Goal: Task Accomplishment & Management: Use online tool/utility

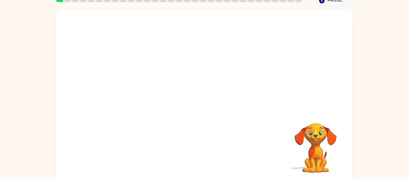
scroll to position [29, 0]
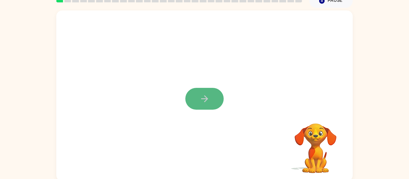
click at [196, 89] on button "button" at bounding box center [204, 99] width 38 height 22
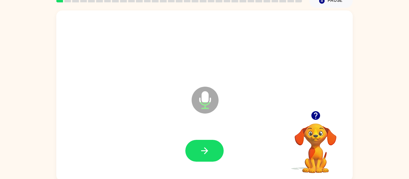
click at [218, 141] on div at bounding box center [204, 151] width 38 height 22
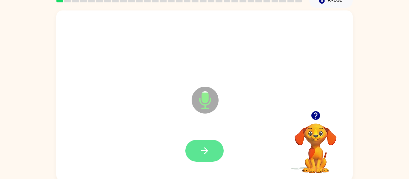
click at [201, 152] on icon "button" at bounding box center [204, 151] width 10 height 10
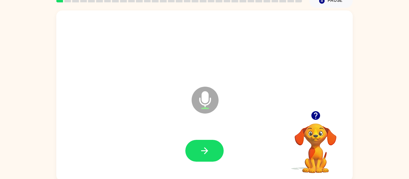
click at [201, 138] on div at bounding box center [204, 151] width 284 height 49
click at [200, 155] on icon "button" at bounding box center [204, 151] width 10 height 10
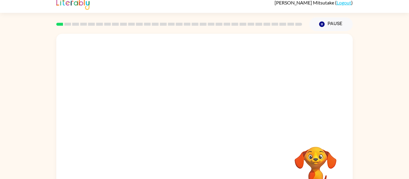
scroll to position [31, 0]
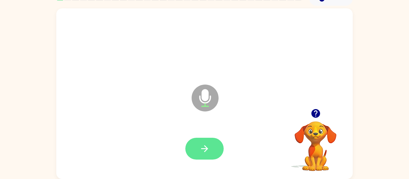
click at [202, 141] on button "button" at bounding box center [204, 149] width 38 height 22
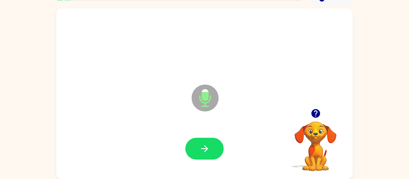
click at [202, 141] on button "button" at bounding box center [204, 149] width 38 height 22
click at [202, 144] on icon "button" at bounding box center [204, 149] width 10 height 10
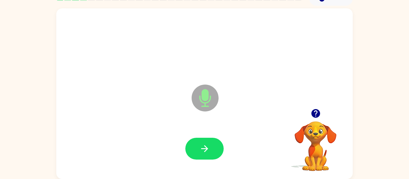
click at [202, 144] on icon "button" at bounding box center [204, 149] width 10 height 10
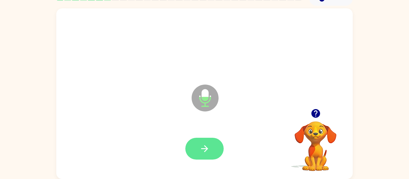
click at [203, 153] on icon "button" at bounding box center [204, 149] width 10 height 10
click at [214, 150] on button "button" at bounding box center [204, 149] width 38 height 22
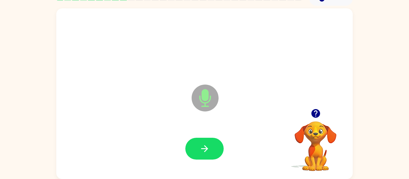
click at [214, 150] on button "button" at bounding box center [204, 149] width 38 height 22
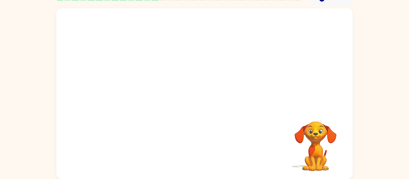
click at [231, 142] on div at bounding box center [204, 148] width 284 height 49
click at [243, 126] on div at bounding box center [204, 148] width 284 height 49
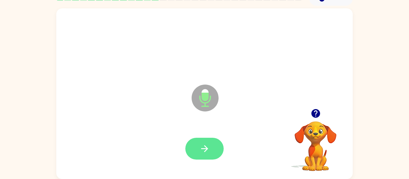
click at [206, 147] on icon "button" at bounding box center [204, 148] width 7 height 7
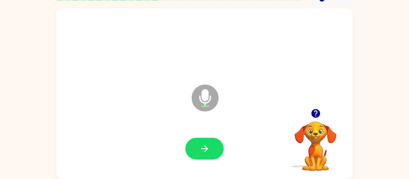
click at [319, 112] on icon "button" at bounding box center [315, 113] width 9 height 9
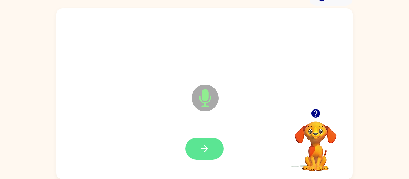
click at [203, 142] on button "button" at bounding box center [204, 149] width 38 height 22
click at [203, 141] on button "button" at bounding box center [204, 149] width 38 height 22
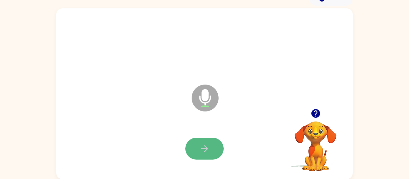
click at [209, 155] on button "button" at bounding box center [204, 149] width 38 height 22
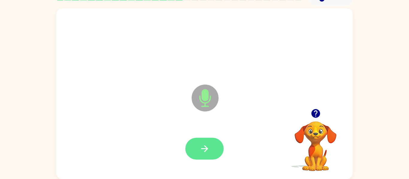
click at [217, 150] on button "button" at bounding box center [204, 149] width 38 height 22
click at [210, 152] on button "button" at bounding box center [204, 149] width 38 height 22
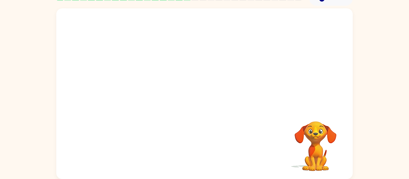
click at [204, 137] on div at bounding box center [204, 148] width 284 height 49
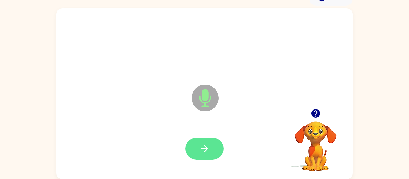
click at [209, 153] on icon "button" at bounding box center [204, 149] width 10 height 10
click at [209, 151] on icon "button" at bounding box center [204, 149] width 10 height 10
click at [210, 153] on button "button" at bounding box center [204, 149] width 38 height 22
click at [206, 157] on button "button" at bounding box center [204, 149] width 38 height 22
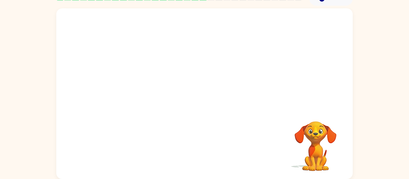
click at [316, 131] on video "Your browser must support playing .mp4 files to use Literably. Please try using…" at bounding box center [315, 142] width 60 height 60
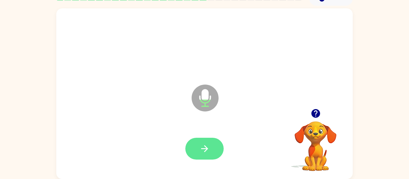
click at [211, 159] on button "button" at bounding box center [204, 149] width 38 height 22
click at [204, 157] on button "button" at bounding box center [204, 149] width 38 height 22
click at [211, 144] on button "button" at bounding box center [204, 149] width 38 height 22
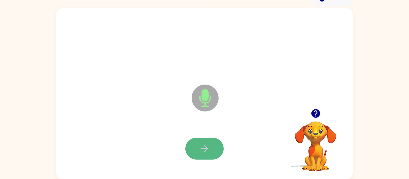
click at [210, 144] on button "button" at bounding box center [204, 149] width 38 height 22
click at [209, 145] on icon "button" at bounding box center [204, 149] width 10 height 10
click at [208, 147] on icon "button" at bounding box center [204, 149] width 10 height 10
click at [208, 146] on icon "button" at bounding box center [204, 149] width 10 height 10
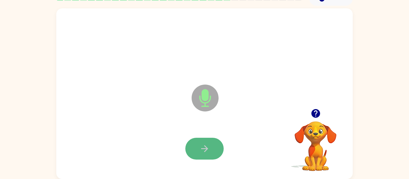
click at [208, 147] on icon "button" at bounding box center [204, 149] width 10 height 10
click at [211, 149] on button "button" at bounding box center [204, 149] width 38 height 22
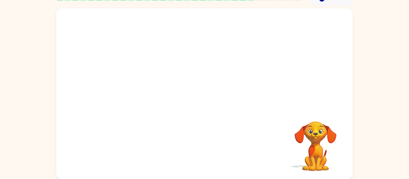
click at [211, 149] on div at bounding box center [204, 148] width 284 height 49
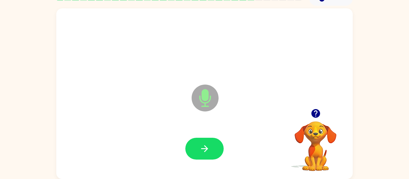
click at [189, 110] on div "Microphone The Microphone is here when it is your turn to talk" at bounding box center [204, 93] width 296 height 171
click at [199, 135] on div at bounding box center [204, 148] width 284 height 49
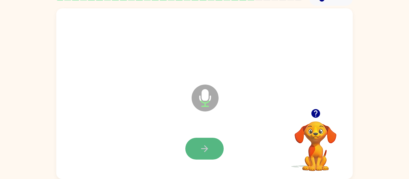
click at [201, 150] on icon "button" at bounding box center [204, 149] width 10 height 10
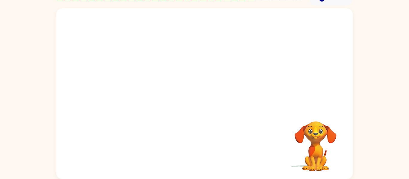
click at [315, 133] on video "Your browser must support playing .mp4 files to use Literably. Please try using…" at bounding box center [315, 142] width 60 height 60
click at [316, 135] on video "Your browser must support playing .mp4 files to use Literably. Please try using…" at bounding box center [315, 142] width 60 height 60
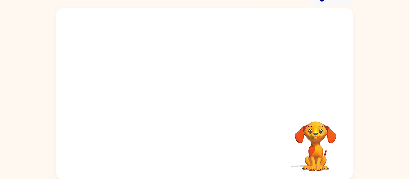
drag, startPoint x: 317, startPoint y: 132, endPoint x: 361, endPoint y: 138, distance: 45.3
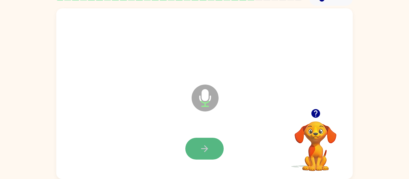
click at [209, 146] on icon "button" at bounding box center [204, 149] width 10 height 10
click at [204, 149] on icon "button" at bounding box center [204, 148] width 7 height 7
click at [214, 150] on button "button" at bounding box center [204, 149] width 38 height 22
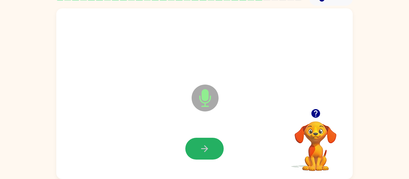
click at [207, 149] on icon "button" at bounding box center [204, 148] width 7 height 7
click at [215, 150] on button "button" at bounding box center [204, 149] width 38 height 22
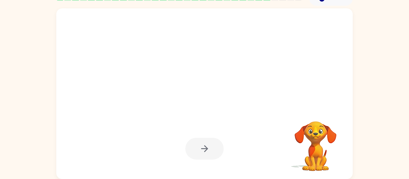
click at [215, 150] on div at bounding box center [204, 149] width 38 height 22
click at [215, 150] on button "button" at bounding box center [204, 149] width 38 height 22
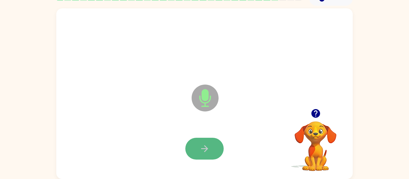
click at [197, 153] on button "button" at bounding box center [204, 149] width 38 height 22
click at [198, 147] on button "button" at bounding box center [204, 149] width 38 height 22
click at [198, 145] on button "button" at bounding box center [204, 149] width 38 height 22
click at [198, 144] on button "button" at bounding box center [204, 149] width 38 height 22
click at [197, 146] on button "button" at bounding box center [204, 149] width 38 height 22
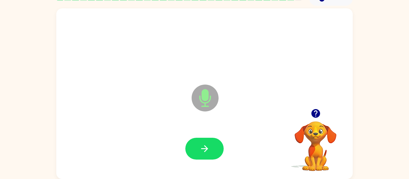
click at [312, 111] on icon "button" at bounding box center [315, 113] width 9 height 9
click at [205, 153] on icon "button" at bounding box center [204, 149] width 10 height 10
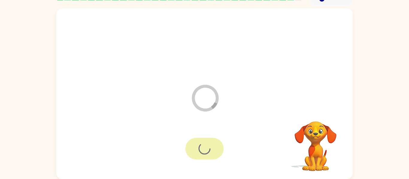
click at [205, 153] on div at bounding box center [204, 149] width 38 height 22
